Goal: Find specific page/section: Find specific page/section

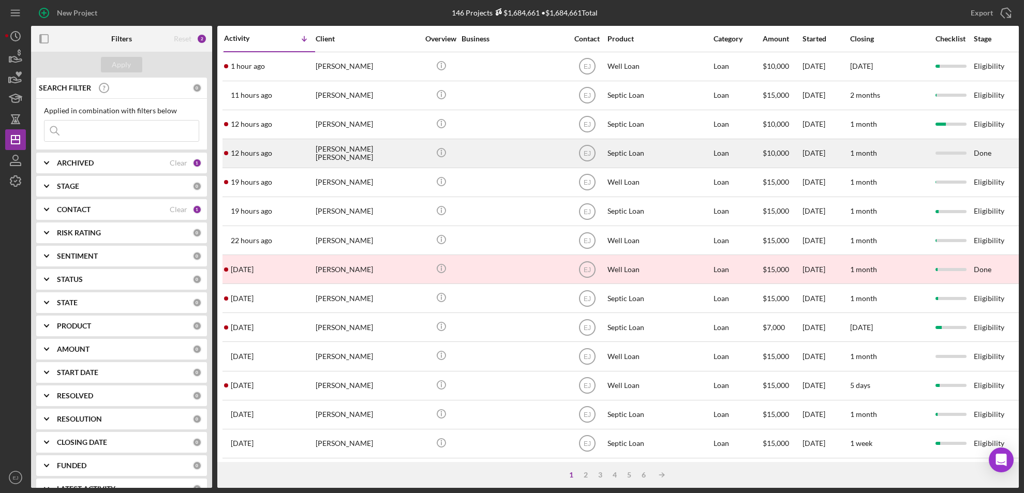
click at [353, 156] on div "Lennon Butler" at bounding box center [367, 153] width 103 height 27
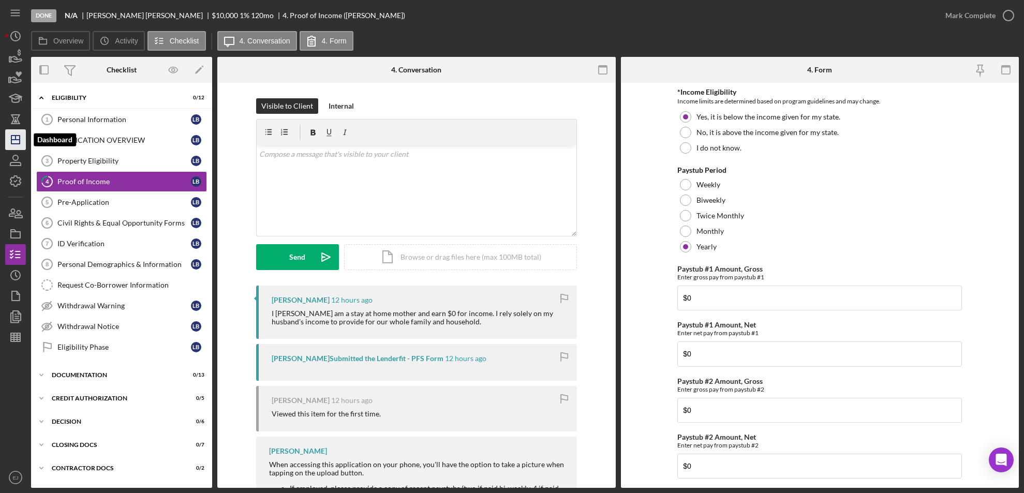
click at [13, 138] on icon "Icon/Dashboard" at bounding box center [16, 140] width 26 height 26
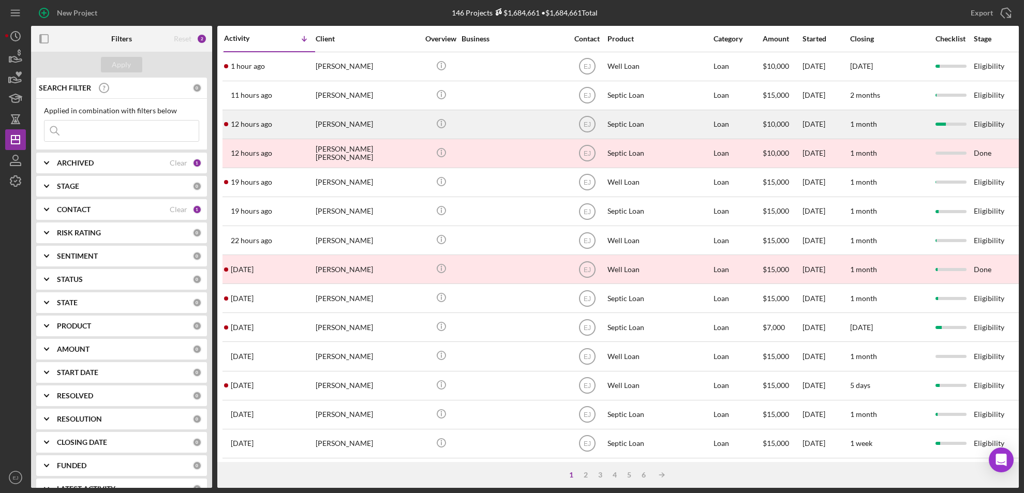
click at [347, 118] on div "William Butler" at bounding box center [367, 124] width 103 height 27
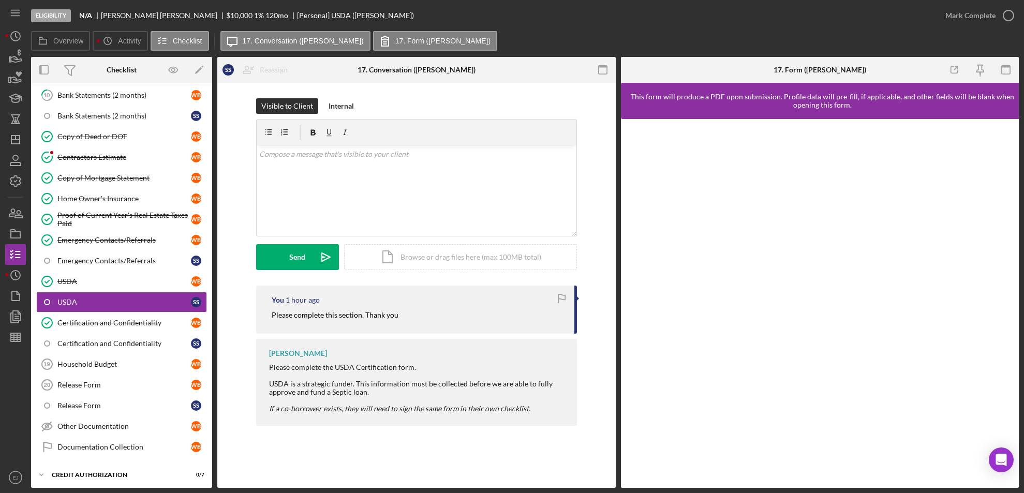
scroll to position [85, 0]
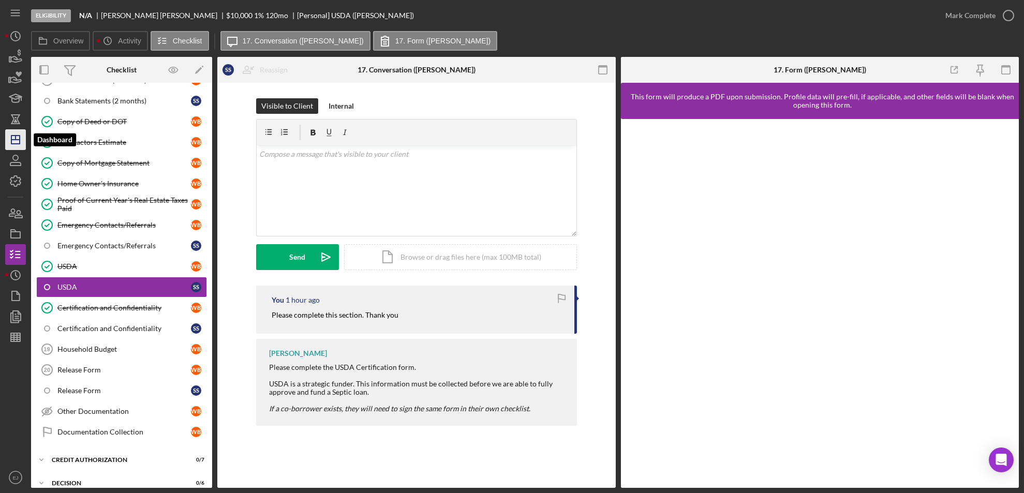
click at [7, 142] on icon "Icon/Dashboard" at bounding box center [16, 140] width 26 height 26
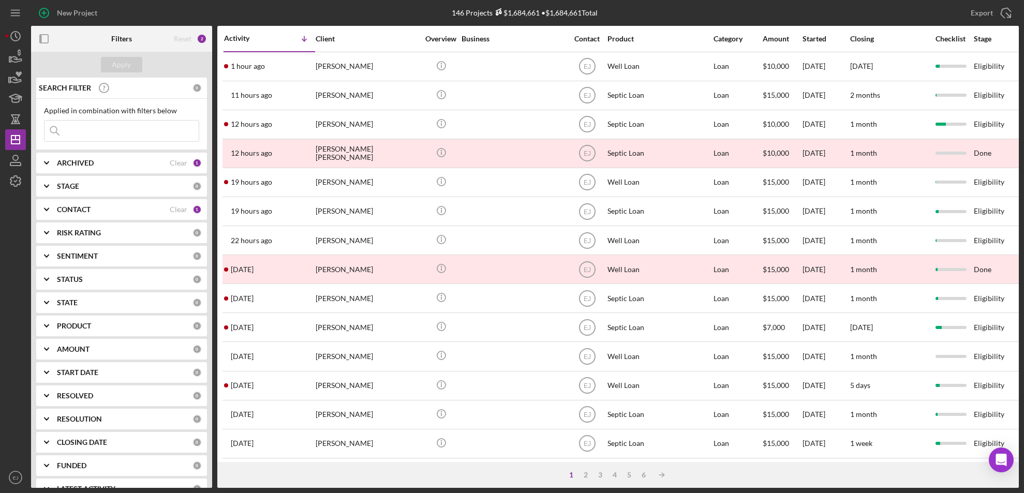
scroll to position [337, 0]
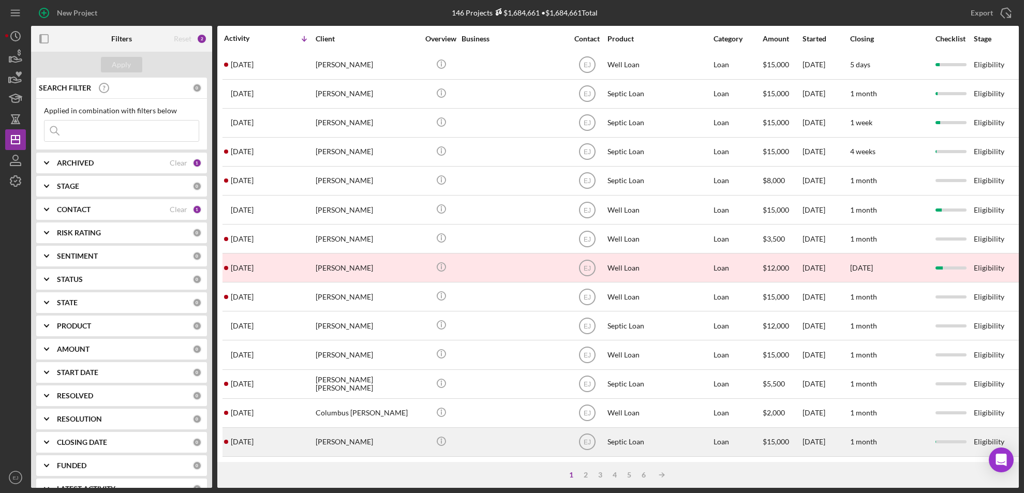
click at [326, 435] on div "Alisha Kinsey" at bounding box center [367, 441] width 103 height 27
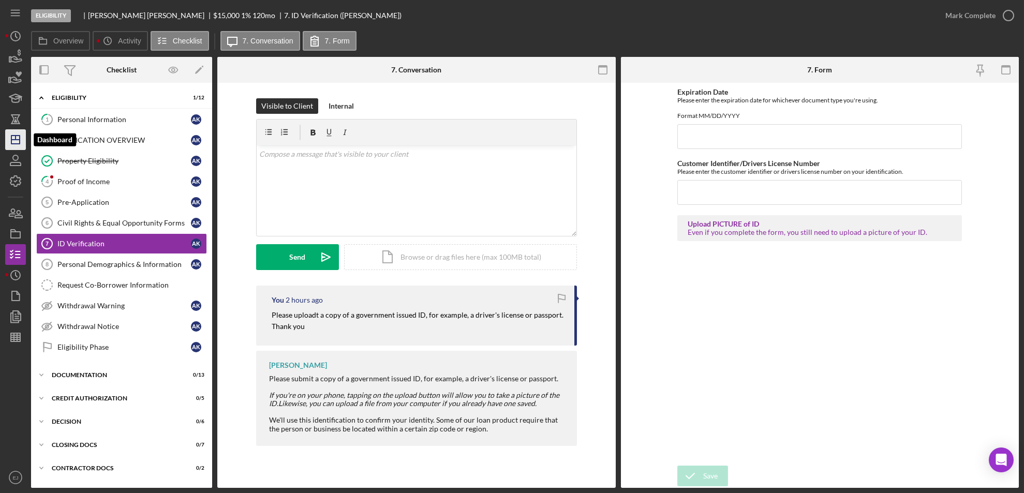
click at [18, 141] on icon "Icon/Dashboard" at bounding box center [16, 140] width 26 height 26
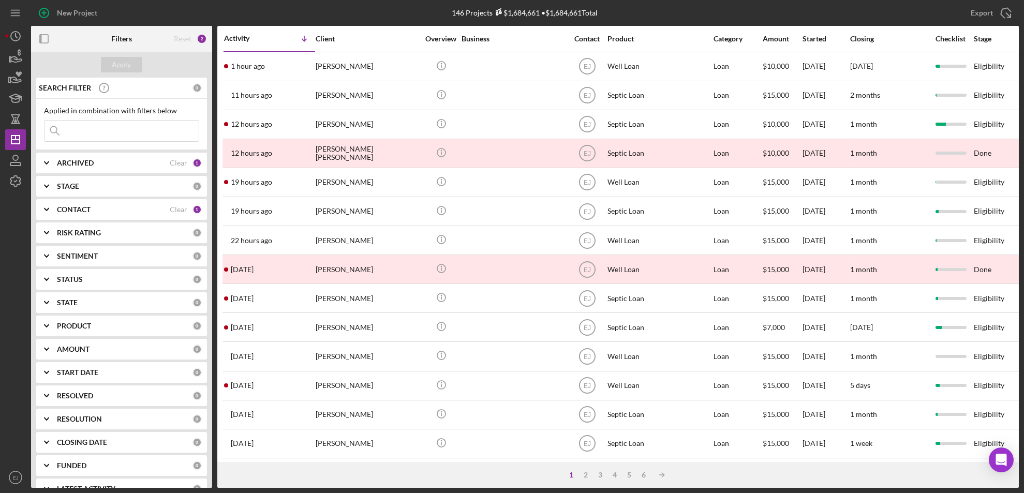
click at [5, 129] on button "Icon/Dashboard Dashboard" at bounding box center [15, 139] width 21 height 21
click at [106, 138] on input at bounding box center [121, 131] width 154 height 21
type input "maguire"
click at [116, 58] on div "Apply" at bounding box center [121, 65] width 19 height 16
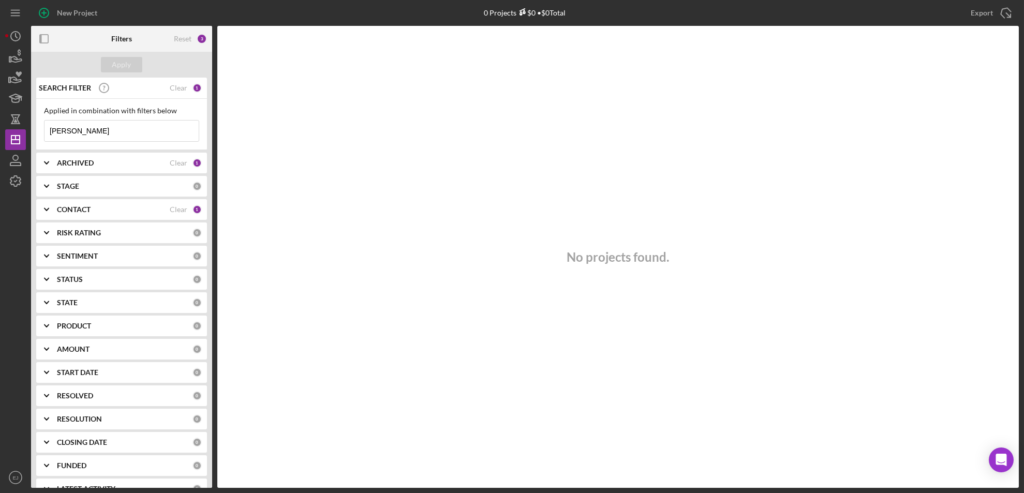
click at [44, 204] on icon "Icon/Expander" at bounding box center [47, 210] width 26 height 26
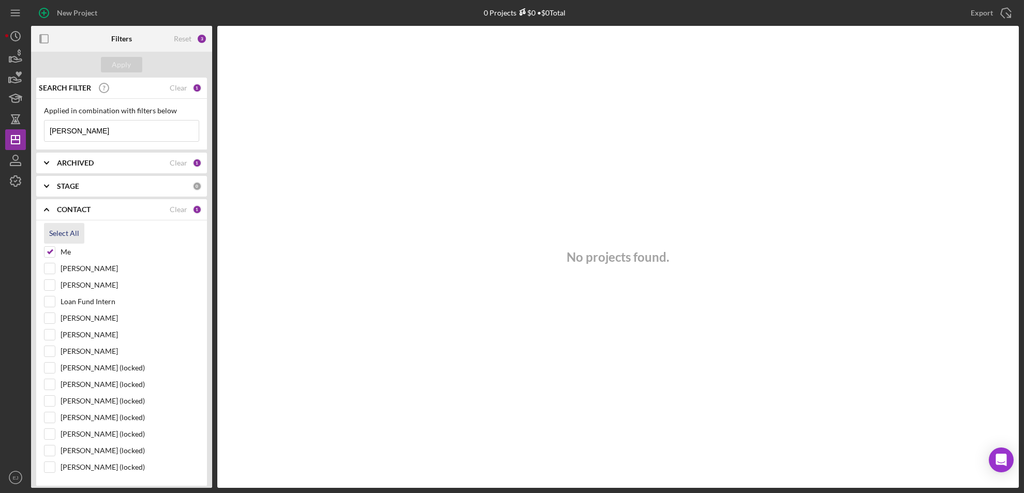
click at [59, 232] on div "Select All" at bounding box center [64, 233] width 30 height 21
checkbox input "true"
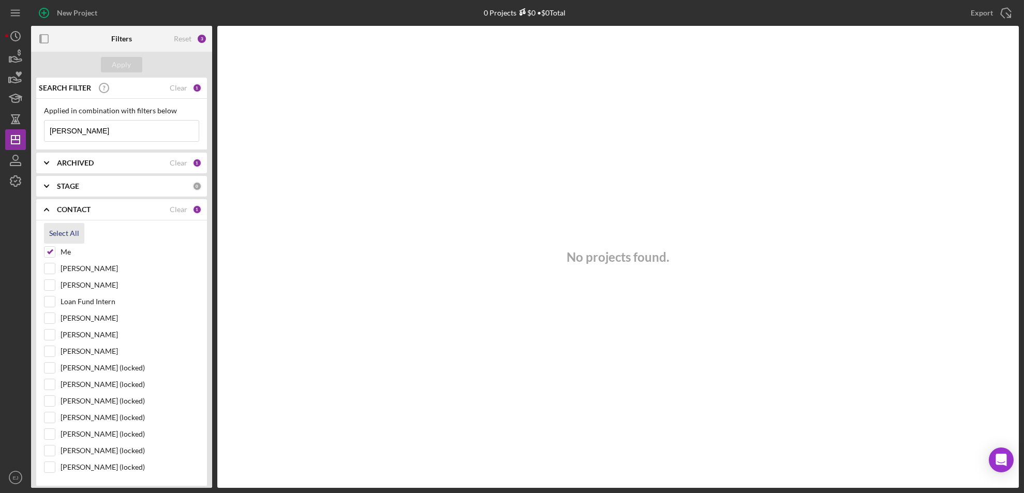
checkbox input "true"
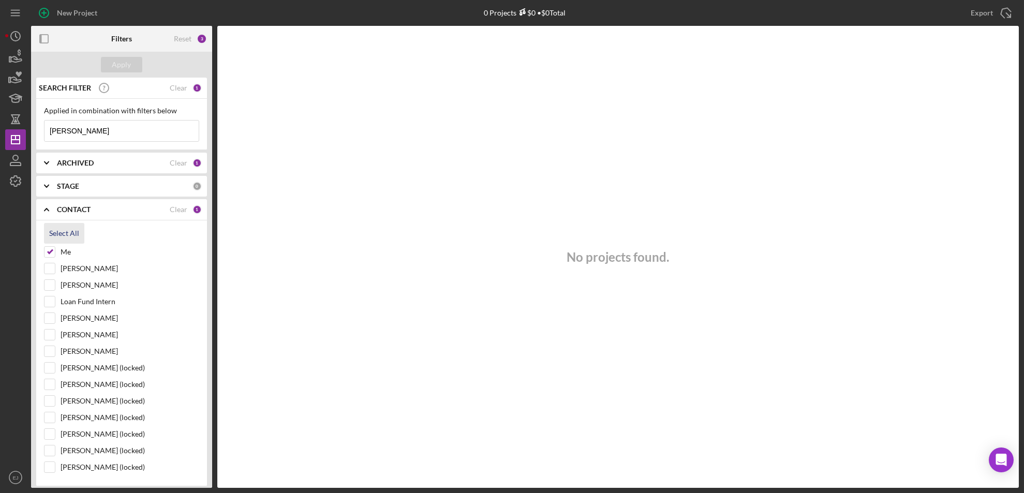
checkbox input "true"
click at [127, 63] on div "Apply" at bounding box center [121, 65] width 19 height 16
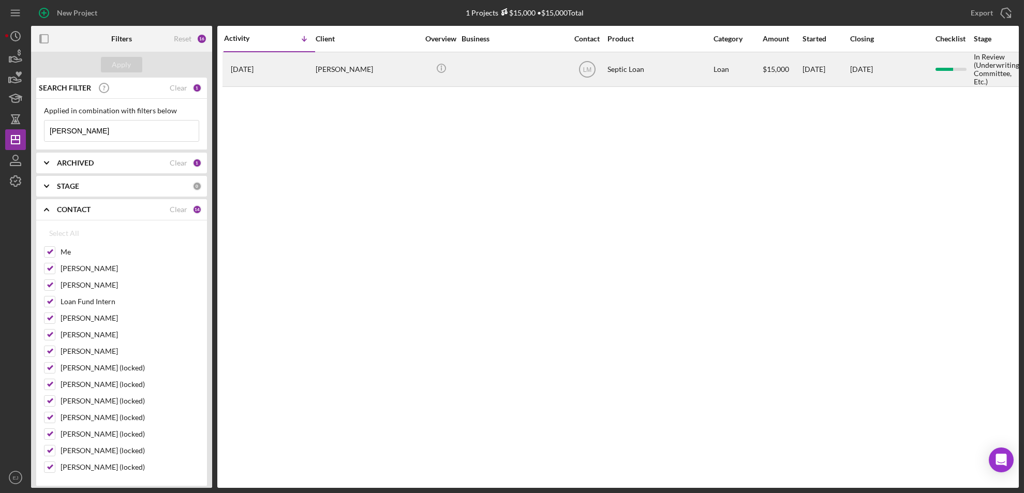
click at [337, 75] on div "[PERSON_NAME]" at bounding box center [367, 69] width 103 height 33
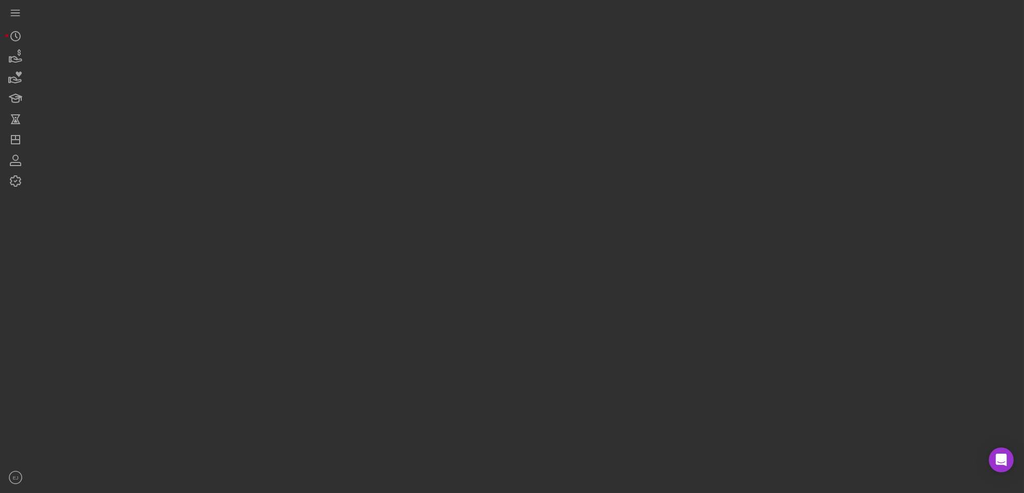
click at [337, 75] on div at bounding box center [525, 244] width 988 height 488
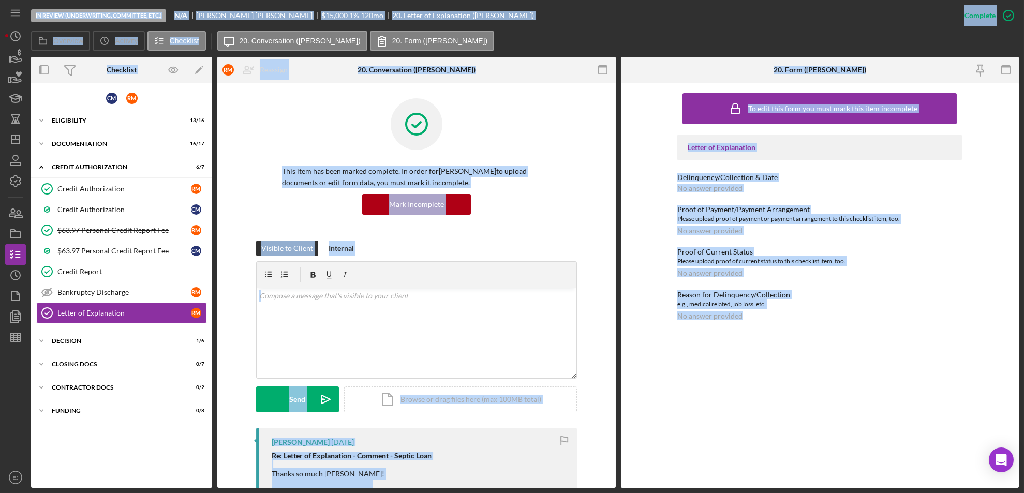
drag, startPoint x: 337, startPoint y: 75, endPoint x: 301, endPoint y: 122, distance: 59.0
click at [301, 122] on div at bounding box center [416, 131] width 269 height 67
click at [46, 118] on icon "Icon/Expander" at bounding box center [41, 120] width 21 height 21
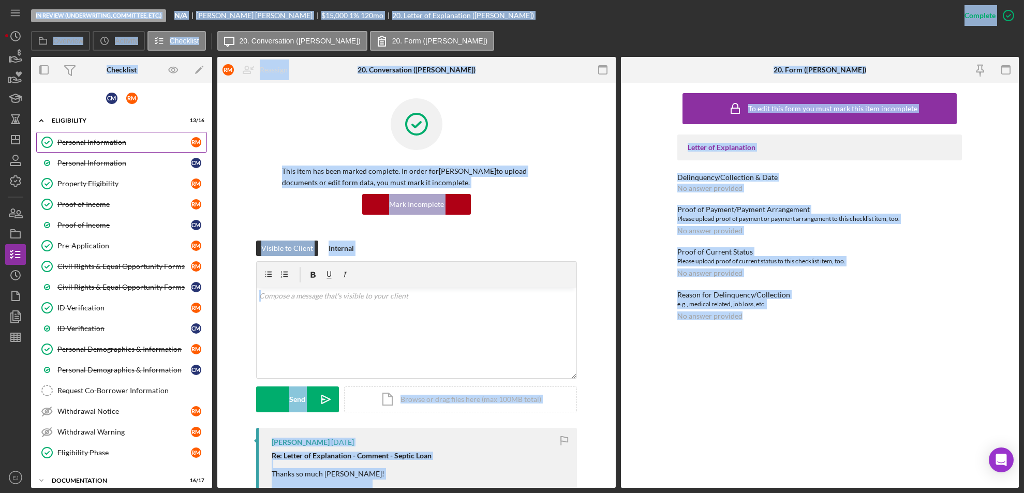
click at [86, 143] on div "Personal Information" at bounding box center [123, 142] width 133 height 8
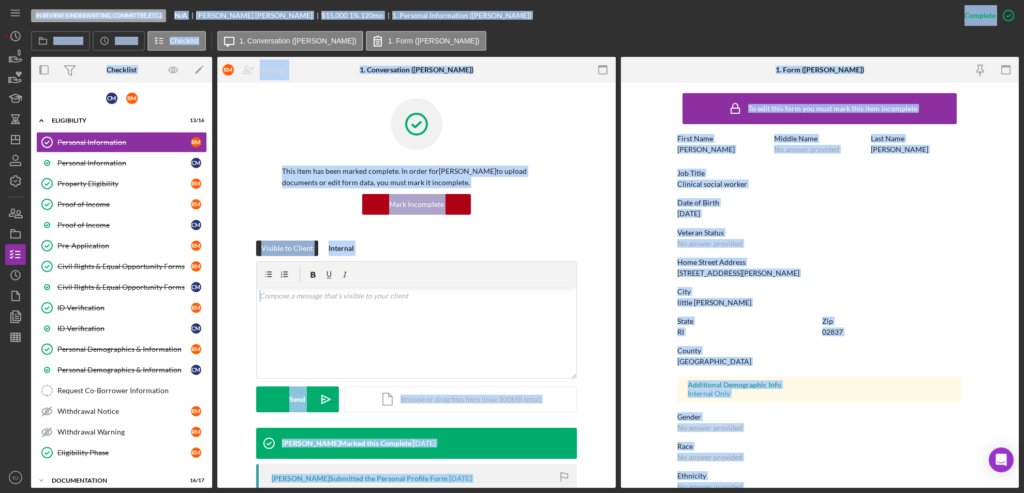
click at [766, 233] on div "Veteran Status" at bounding box center [819, 233] width 285 height 8
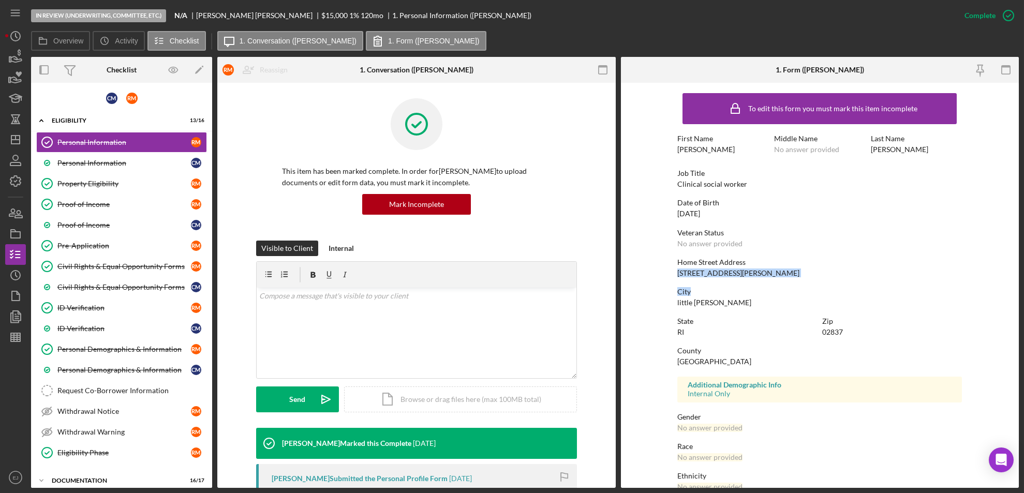
drag, startPoint x: 673, startPoint y: 271, endPoint x: 756, endPoint y: 281, distance: 83.3
click at [756, 281] on form "To edit this form you must mark this item incomplete First Name Rebecca Middle …" at bounding box center [820, 285] width 398 height 405
copy div "25 bernard lane City"
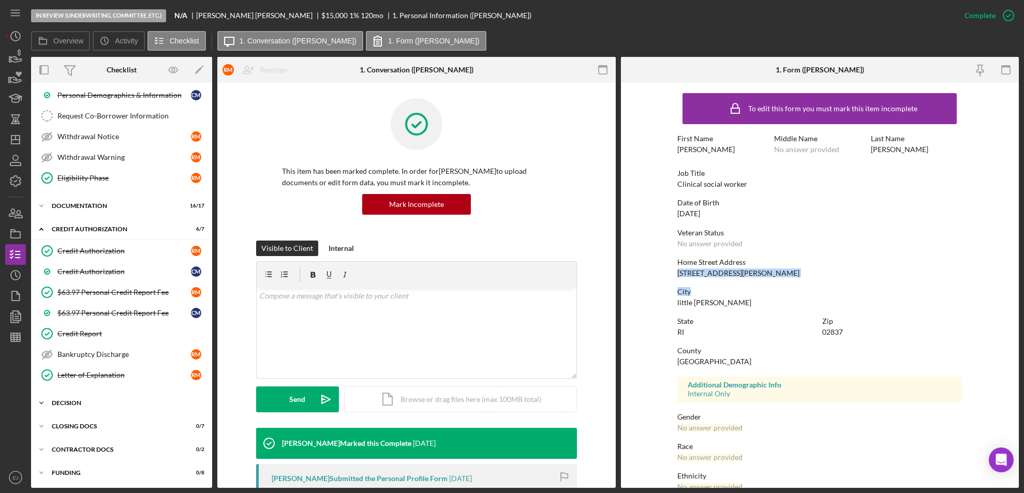
click at [43, 403] on icon "Icon/Expander" at bounding box center [41, 403] width 21 height 21
click at [146, 463] on div "Contractor Verification" at bounding box center [131, 466] width 149 height 8
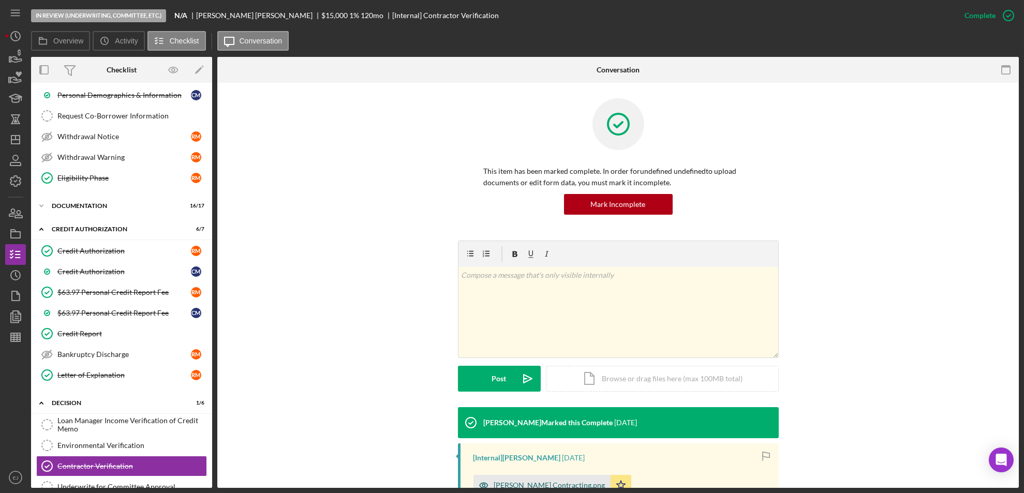
click at [522, 483] on div "David Sisson Contracting.png" at bounding box center [549, 485] width 111 height 8
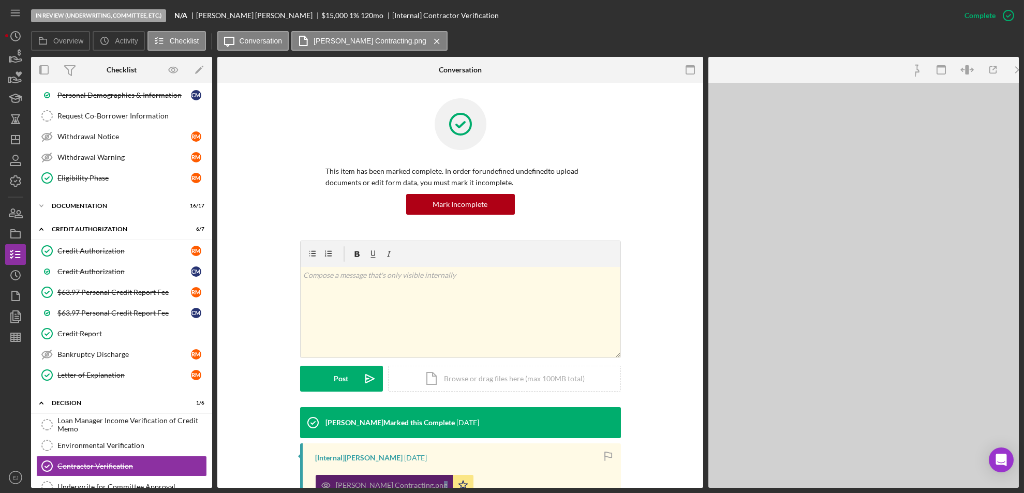
click at [522, 483] on div "David Sisson Contracting.png Icon/Star" at bounding box center [463, 483] width 295 height 26
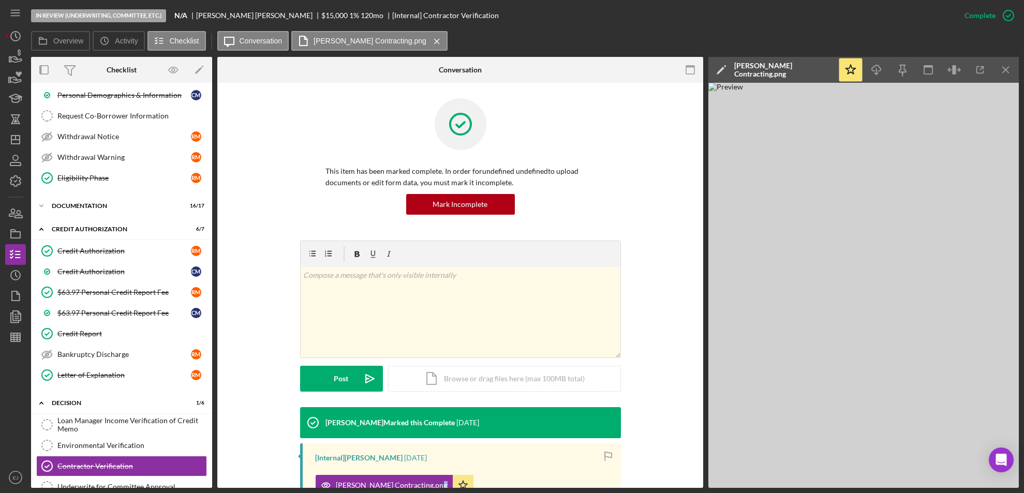
click at [1017, 407] on img at bounding box center [863, 285] width 310 height 405
click at [1017, 406] on img at bounding box center [863, 285] width 310 height 405
click at [702, 440] on div "Contractor Verification Contractor Verification This item has been marked compl…" at bounding box center [460, 285] width 486 height 405
click at [1009, 76] on icon "Icon/Menu Close" at bounding box center [1005, 69] width 23 height 23
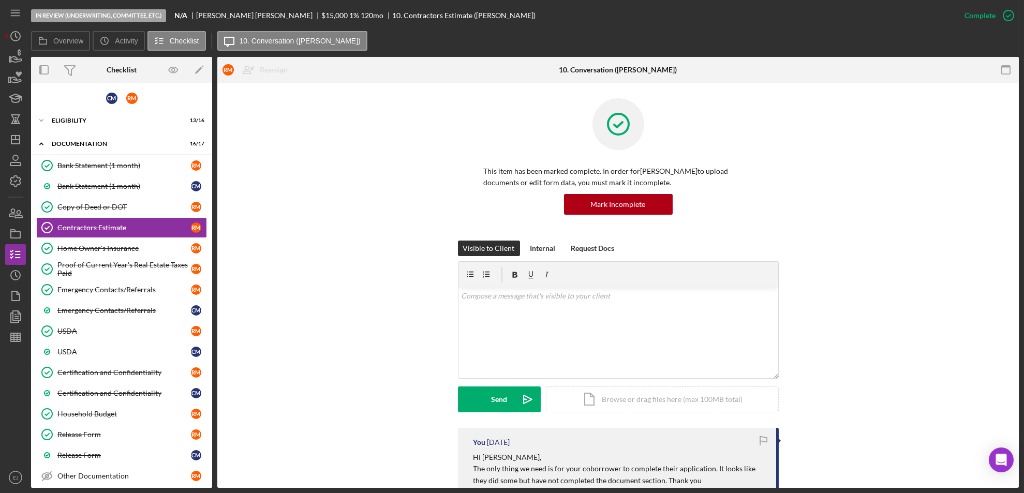
click at [1018, 425] on div "Contractors Estimate Contractors Estimate R M Reassign C M [PERSON_NAME] [PERSO…" at bounding box center [617, 285] width 801 height 405
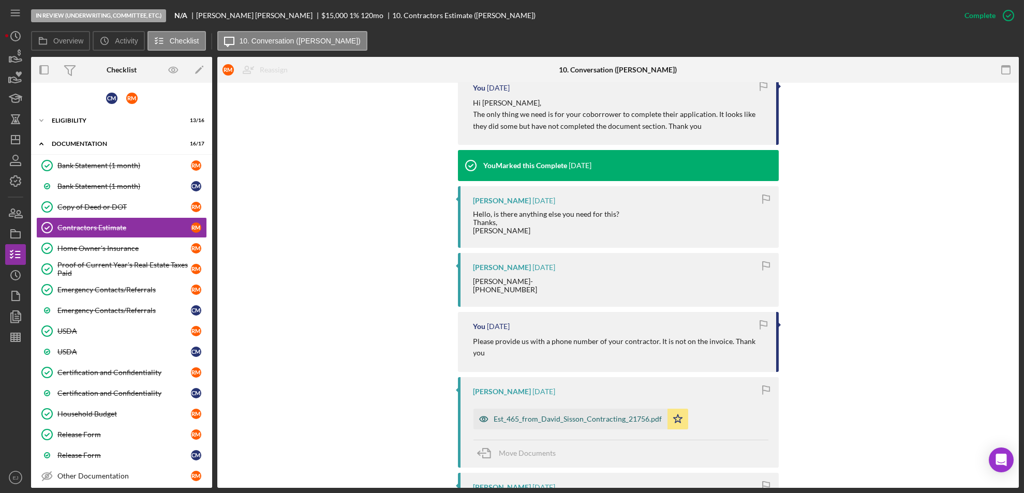
click at [550, 415] on div "Est_465_from_David_Sisson_Contracting_21756.pdf" at bounding box center [578, 419] width 168 height 8
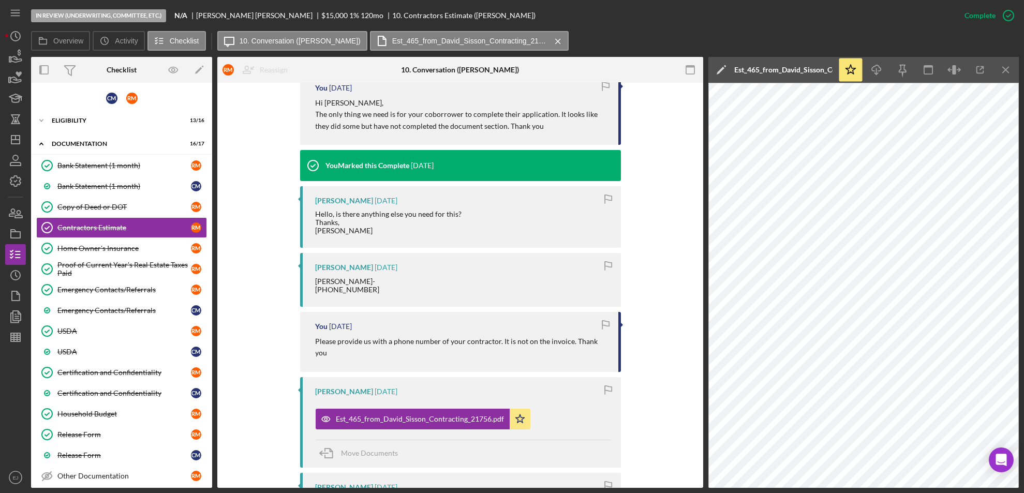
click at [316, 409] on button "Est_465_from_David_Sisson_Contracting_21756.pdf Icon/Star" at bounding box center [423, 419] width 215 height 21
click at [1007, 72] on icon "Icon/Menu Close" at bounding box center [1005, 69] width 23 height 23
